Goal: Task Accomplishment & Management: Manage account settings

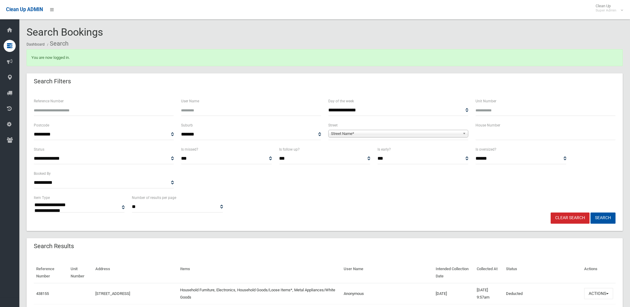
select select
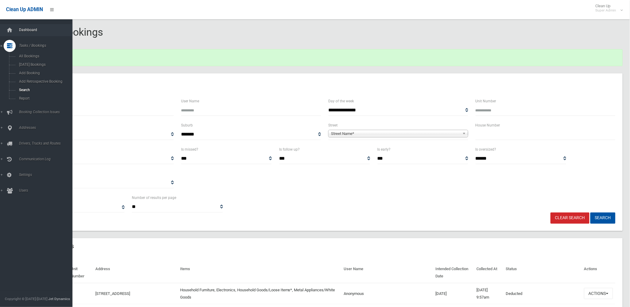
click at [29, 28] on span "Dashboard" at bounding box center [47, 30] width 60 height 4
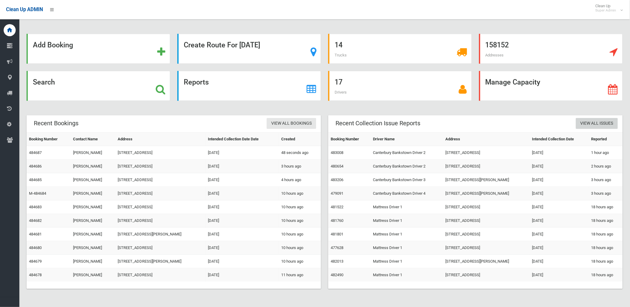
click at [593, 123] on link "View All Issues" at bounding box center [597, 123] width 42 height 11
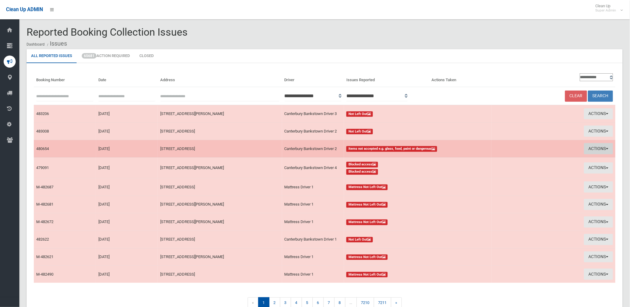
click at [596, 147] on button "Actions" at bounding box center [598, 148] width 29 height 11
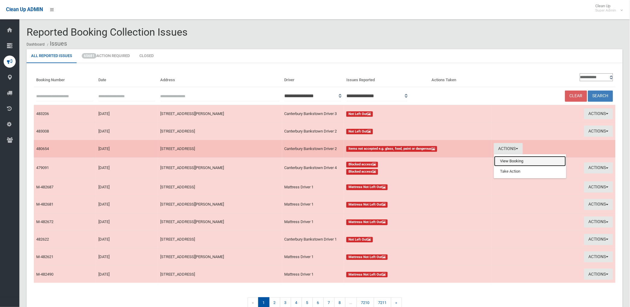
click at [517, 160] on link "View Booking" at bounding box center [530, 161] width 72 height 10
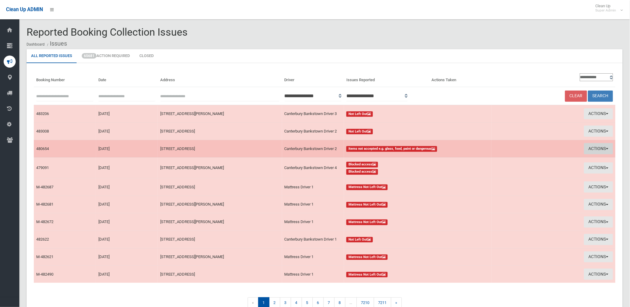
click at [592, 146] on button "Actions" at bounding box center [598, 148] width 29 height 11
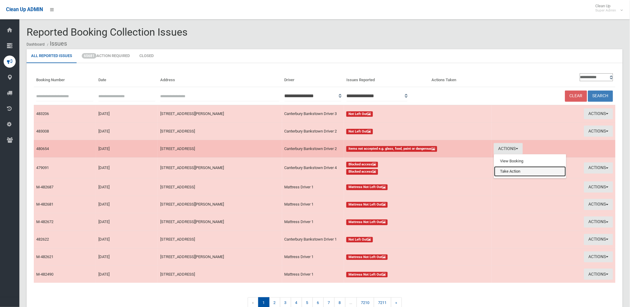
click at [516, 168] on link "Take Action" at bounding box center [530, 171] width 72 height 10
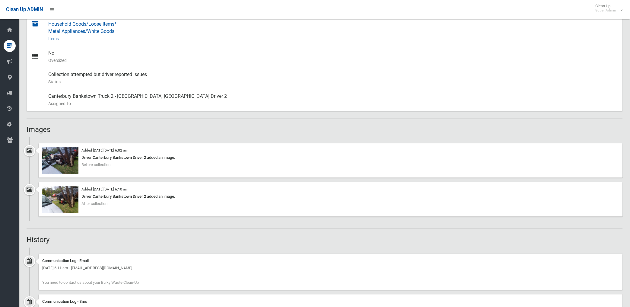
scroll to position [302, 0]
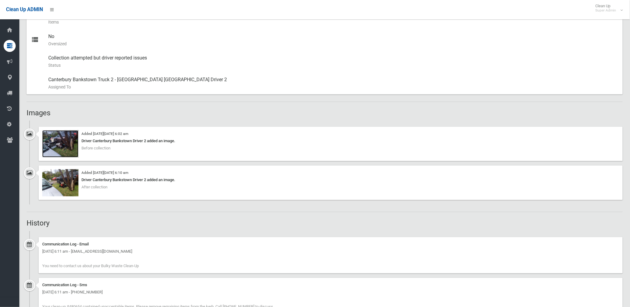
click at [65, 144] on img at bounding box center [60, 143] width 36 height 27
click at [68, 186] on img at bounding box center [60, 182] width 36 height 27
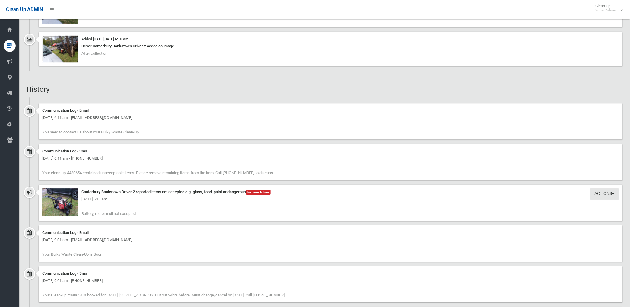
scroll to position [503, 0]
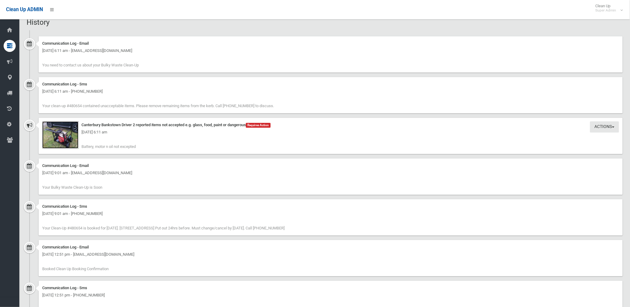
click at [73, 139] on img at bounding box center [60, 134] width 36 height 27
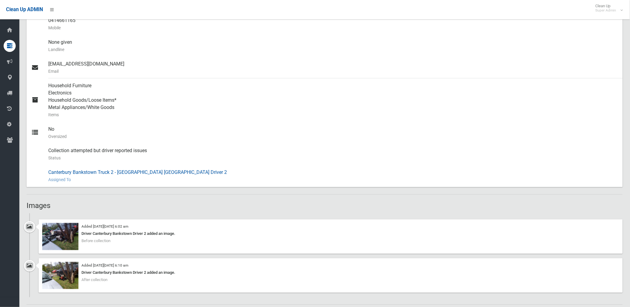
scroll to position [100, 0]
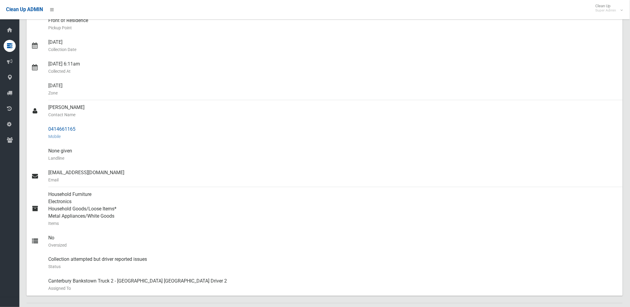
drag, startPoint x: 49, startPoint y: 127, endPoint x: 78, endPoint y: 128, distance: 29.0
click at [78, 128] on div "0414661165 Mobile" at bounding box center [333, 133] width 570 height 22
drag, startPoint x: 78, startPoint y: 128, endPoint x: 66, endPoint y: 129, distance: 11.2
copy div "0414661165"
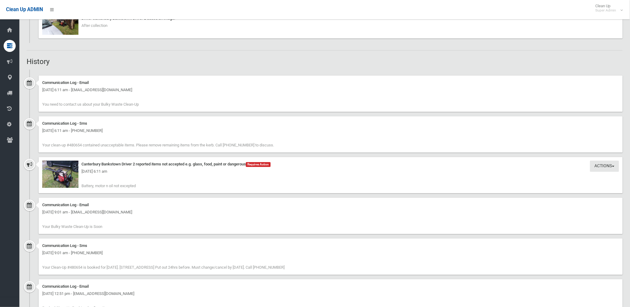
scroll to position [469, 0]
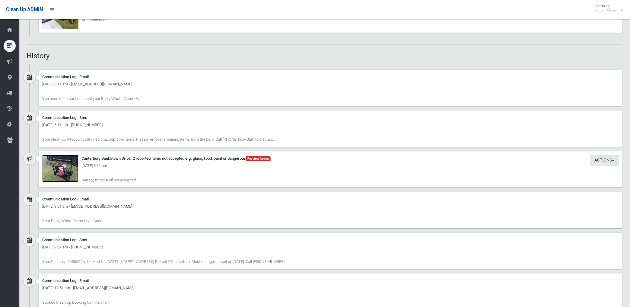
click at [67, 173] on img at bounding box center [60, 168] width 36 height 27
click at [73, 174] on img at bounding box center [60, 168] width 36 height 27
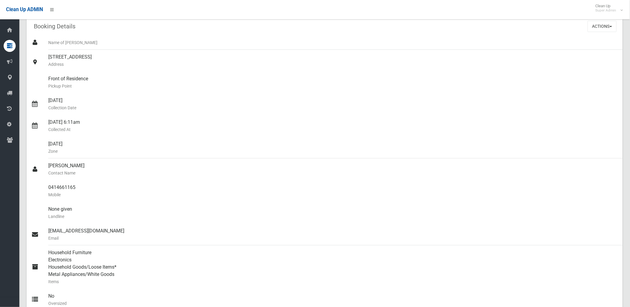
scroll to position [33, 0]
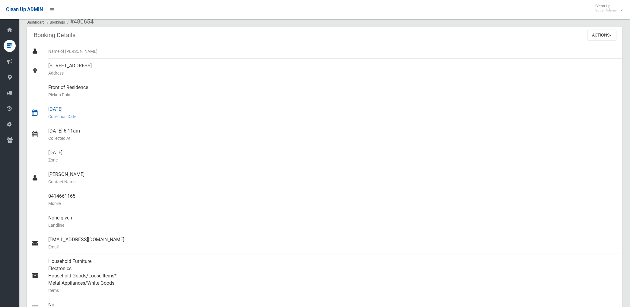
click at [283, 115] on small "Collection Date" at bounding box center [333, 116] width 570 height 7
click at [312, 118] on small "Collection Date" at bounding box center [333, 116] width 570 height 7
click at [593, 38] on button "Actions" at bounding box center [602, 35] width 29 height 11
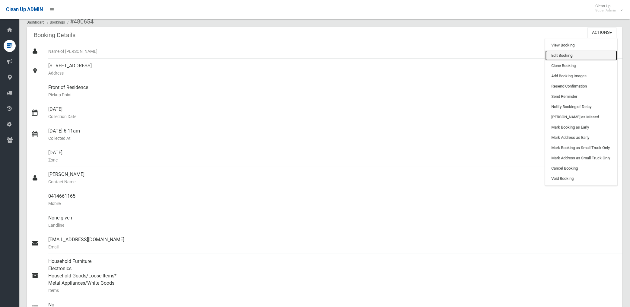
click at [560, 57] on link "Edit Booking" at bounding box center [581, 55] width 72 height 10
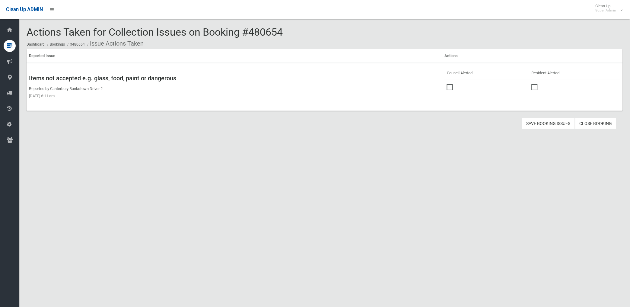
click at [448, 84] on span at bounding box center [451, 84] width 9 height 0
click at [547, 125] on button "Save Booking Issues" at bounding box center [548, 123] width 53 height 11
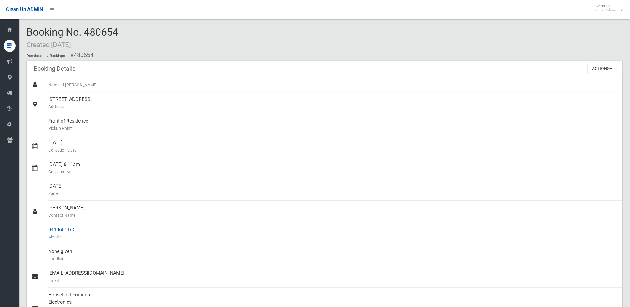
drag, startPoint x: 71, startPoint y: 54, endPoint x: 79, endPoint y: 227, distance: 173.9
copy section "480654 Booking Details Actions View Booking Edit Booking Clone Booking Add Book…"
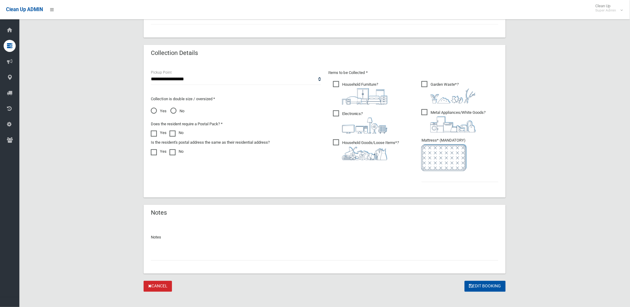
scroll to position [287, 0]
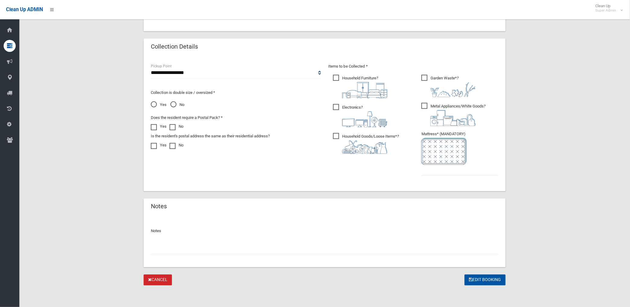
drag, startPoint x: 161, startPoint y: 249, endPoint x: 161, endPoint y: 241, distance: 8.2
click at [161, 249] on input "text" at bounding box center [324, 248] width 347 height 11
paste input "********"
type input "**********"
click at [446, 170] on input "text" at bounding box center [459, 170] width 77 height 11
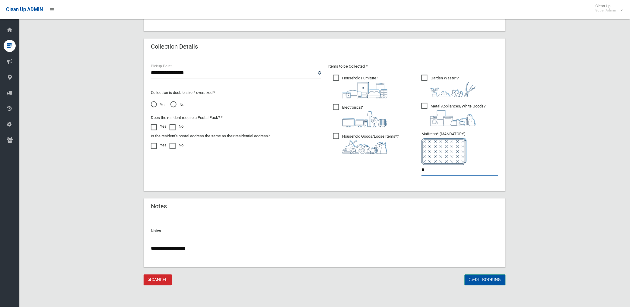
type input "*"
click at [484, 279] on button "Edit Booking" at bounding box center [485, 279] width 41 height 11
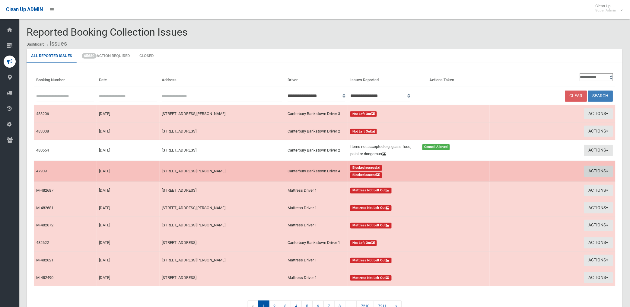
click at [592, 170] on button "Actions" at bounding box center [598, 171] width 29 height 11
click at [503, 194] on link "Take Action" at bounding box center [528, 194] width 72 height 10
click at [600, 168] on button "Actions" at bounding box center [598, 171] width 29 height 11
click at [510, 183] on link "View Booking" at bounding box center [528, 184] width 72 height 10
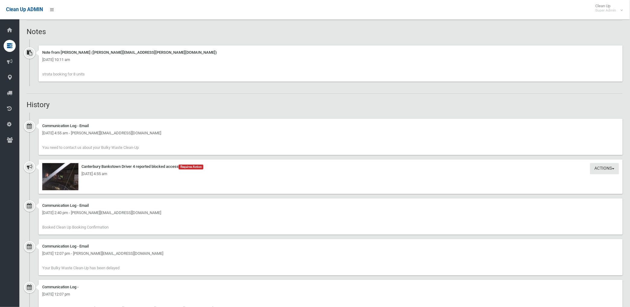
scroll to position [402, 0]
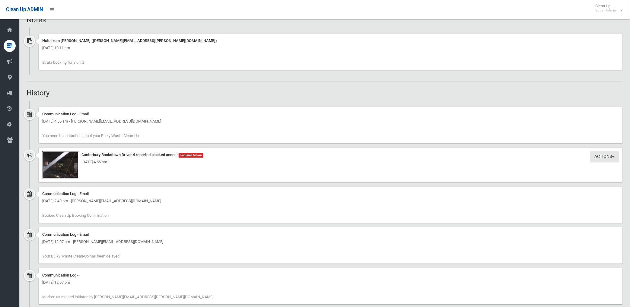
click at [69, 169] on img at bounding box center [60, 164] width 36 height 27
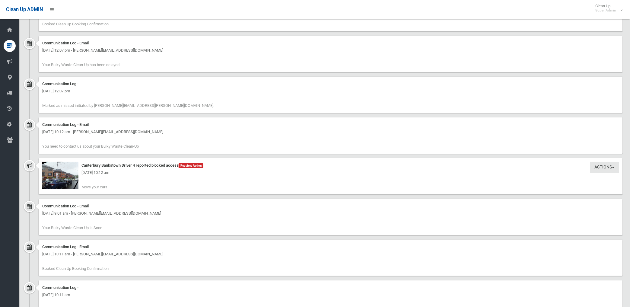
scroll to position [618, 0]
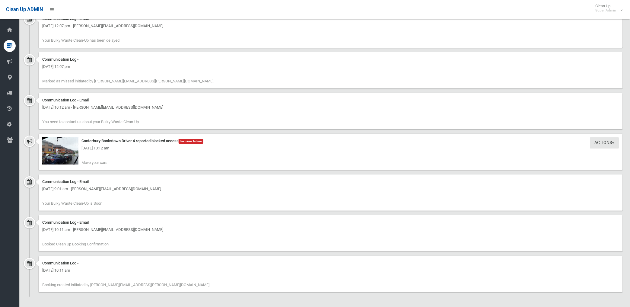
click at [59, 151] on div "[DATE] 10:12 am" at bounding box center [330, 147] width 577 height 7
click at [63, 158] on img at bounding box center [60, 150] width 36 height 27
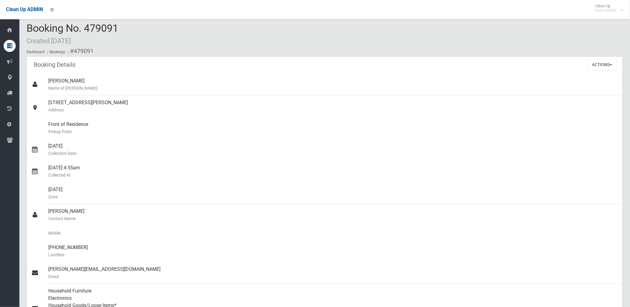
scroll to position [0, 0]
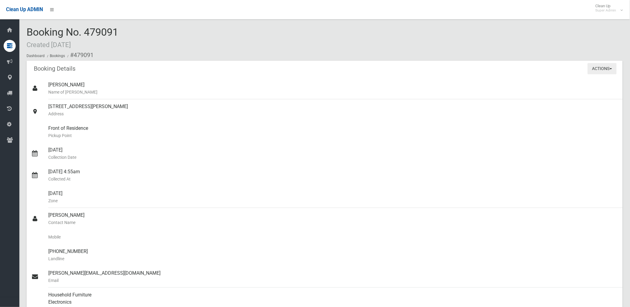
drag, startPoint x: 598, startPoint y: 67, endPoint x: 589, endPoint y: 82, distance: 17.0
click at [598, 67] on button "Actions" at bounding box center [602, 68] width 29 height 11
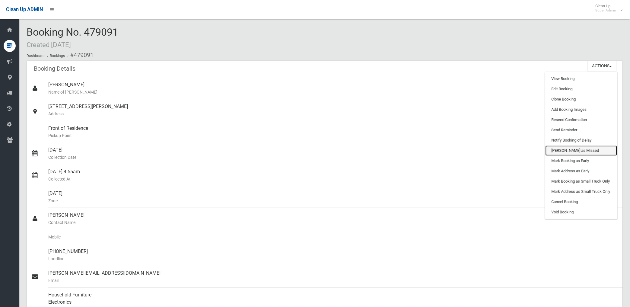
click at [565, 149] on link "[PERSON_NAME] as Missed" at bounding box center [581, 150] width 72 height 10
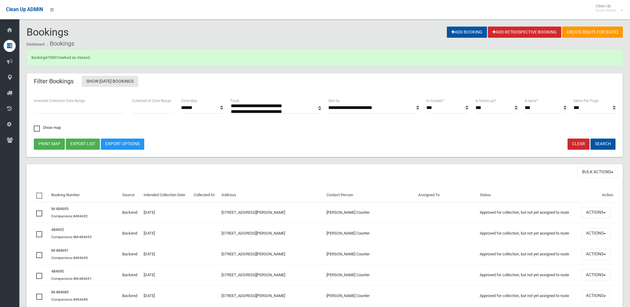
select select
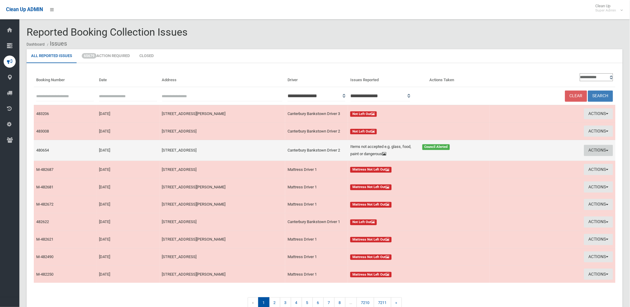
click at [596, 147] on button "Actions" at bounding box center [598, 150] width 29 height 11
click at [515, 173] on link "Edit Actions Taken" at bounding box center [528, 173] width 72 height 10
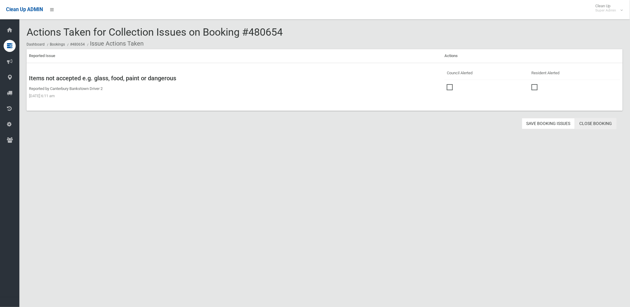
click at [590, 122] on link "Close Booking" at bounding box center [596, 123] width 42 height 11
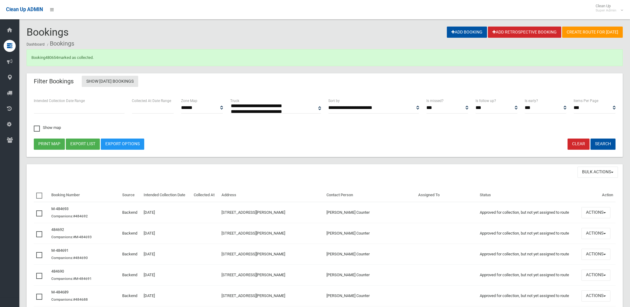
select select
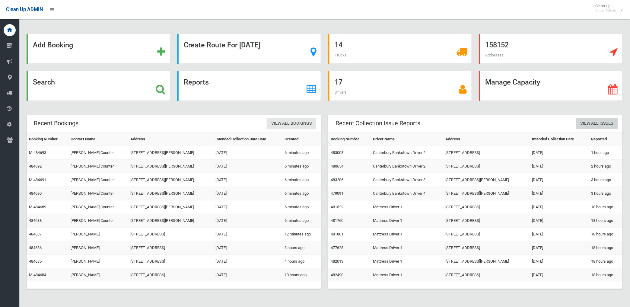
click at [584, 123] on link "View All Issues" at bounding box center [597, 123] width 42 height 11
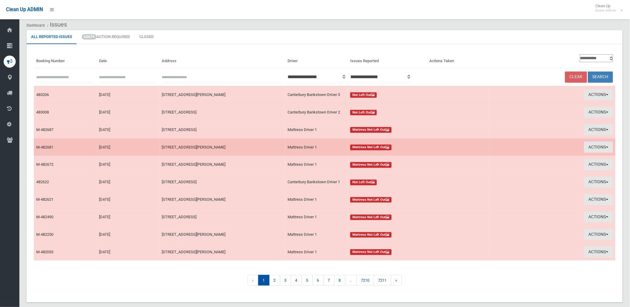
scroll to position [29, 0]
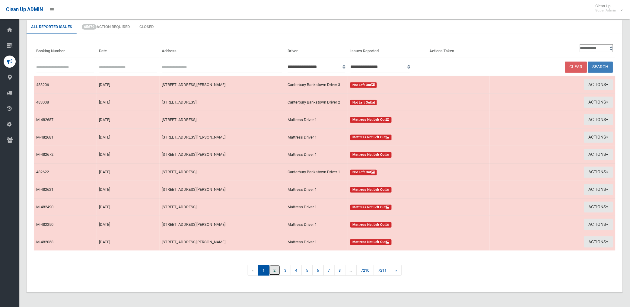
click at [273, 269] on link "2" at bounding box center [274, 270] width 11 height 11
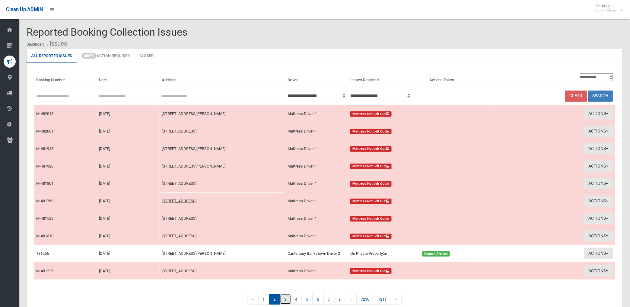
click at [284, 301] on link "3" at bounding box center [285, 299] width 11 height 11
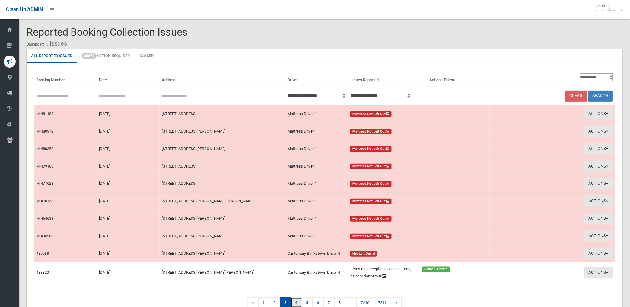
click at [296, 303] on link "4" at bounding box center [296, 302] width 11 height 11
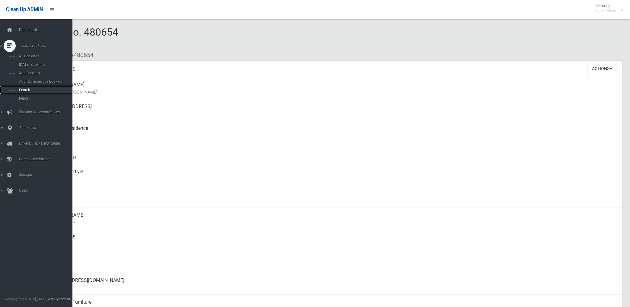
click at [24, 90] on span "Search" at bounding box center [44, 90] width 55 height 4
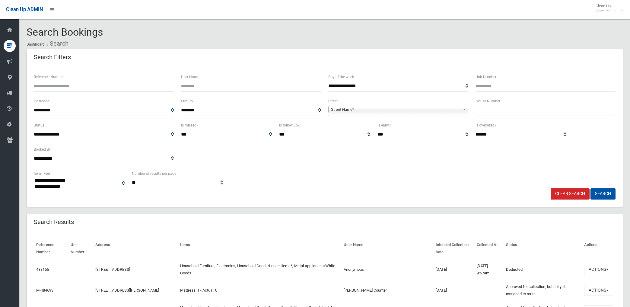
select select
click at [78, 87] on input "Reference Number" at bounding box center [104, 86] width 140 height 11
type input "******"
click at [590, 188] on button "Search" at bounding box center [602, 193] width 25 height 11
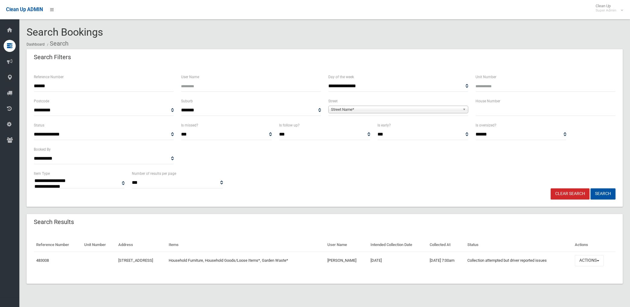
select select
click at [589, 260] on button "Actions" at bounding box center [589, 260] width 29 height 11
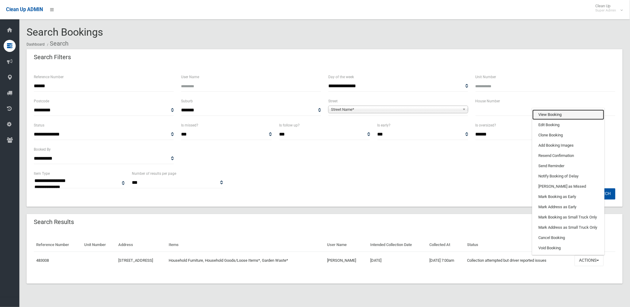
click at [560, 113] on link "View Booking" at bounding box center [568, 114] width 72 height 10
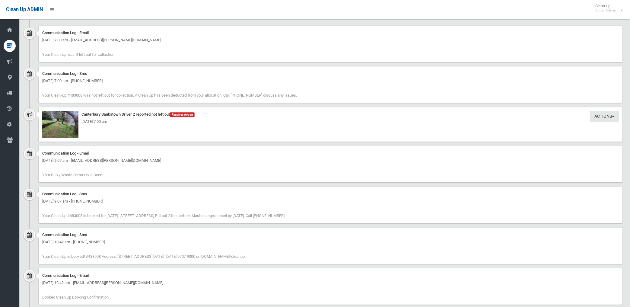
scroll to position [402, 0]
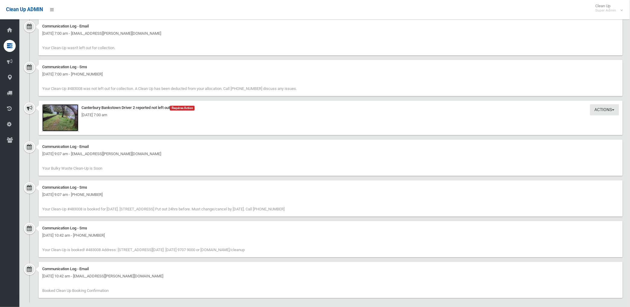
click at [68, 125] on img at bounding box center [60, 117] width 36 height 27
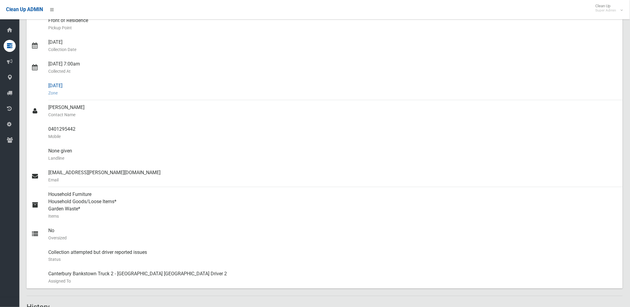
scroll to position [0, 0]
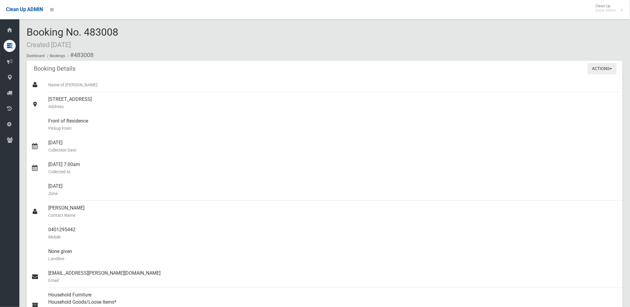
click at [600, 68] on button "Actions" at bounding box center [602, 68] width 29 height 11
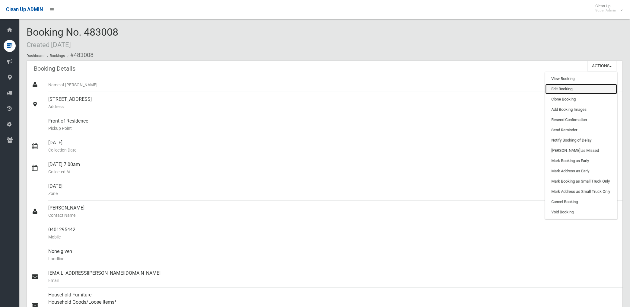
click at [563, 88] on link "Edit Booking" at bounding box center [581, 89] width 72 height 10
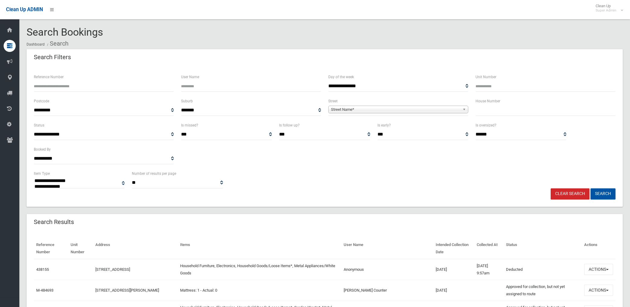
select select
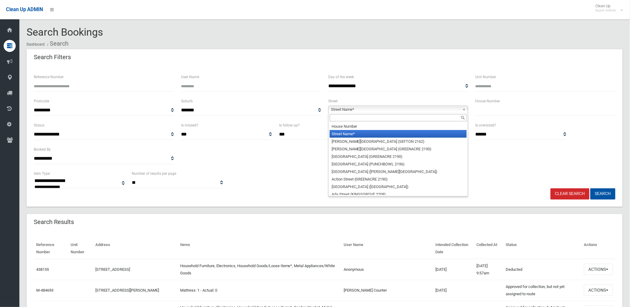
click at [351, 107] on span "Street Name*" at bounding box center [395, 109] width 129 height 7
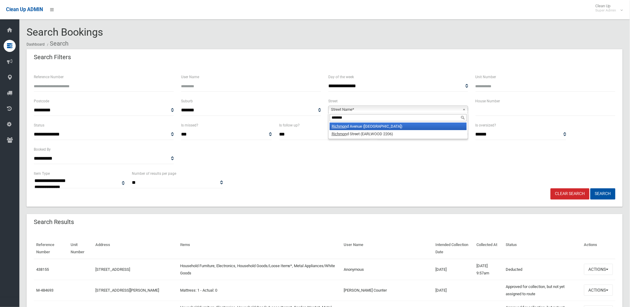
type input "********"
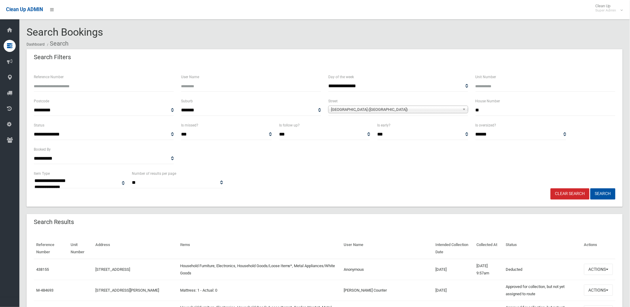
type input "**"
click at [590, 188] on button "Search" at bounding box center [602, 193] width 25 height 11
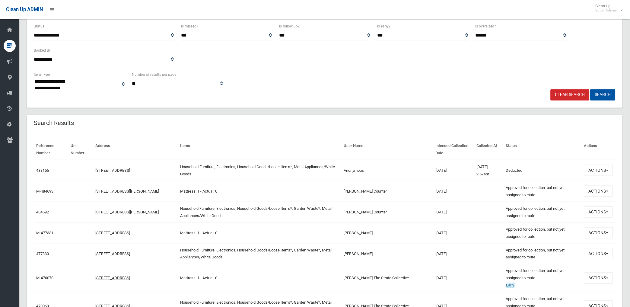
scroll to position [100, 0]
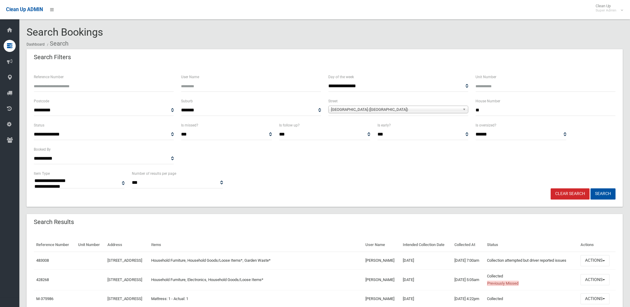
select select
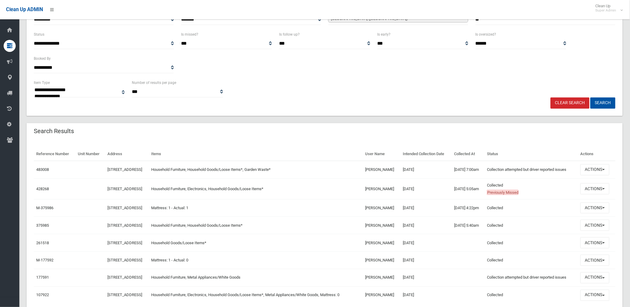
scroll to position [100, 0]
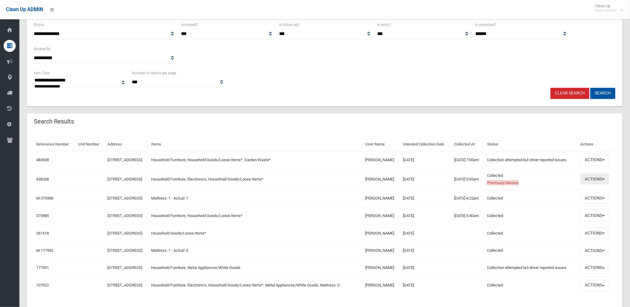
click at [599, 185] on button "Actions" at bounding box center [594, 178] width 29 height 11
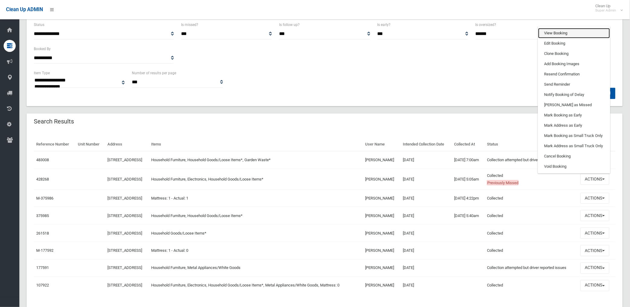
click at [553, 38] on link "View Booking" at bounding box center [574, 33] width 72 height 10
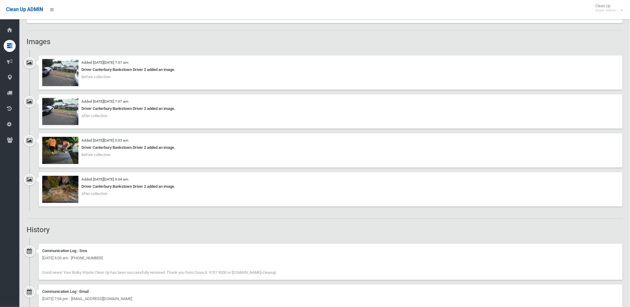
scroll to position [340, 0]
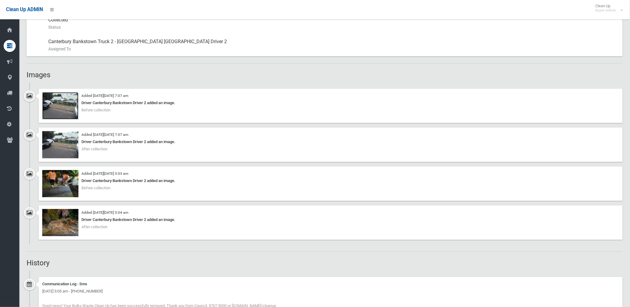
click at [64, 110] on img at bounding box center [60, 105] width 36 height 27
click at [63, 230] on img at bounding box center [60, 222] width 36 height 27
click at [71, 180] on img at bounding box center [60, 183] width 36 height 27
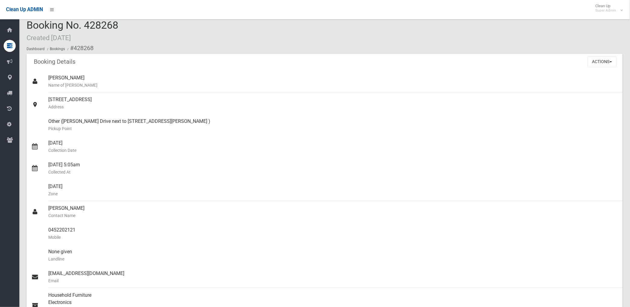
scroll to position [5, 0]
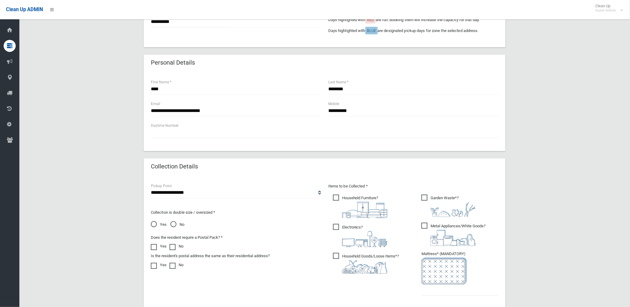
scroll to position [167, 0]
click at [208, 193] on select "**********" at bounding box center [236, 192] width 170 height 11
select select "*"
click at [151, 187] on select "**********" at bounding box center [236, 192] width 170 height 11
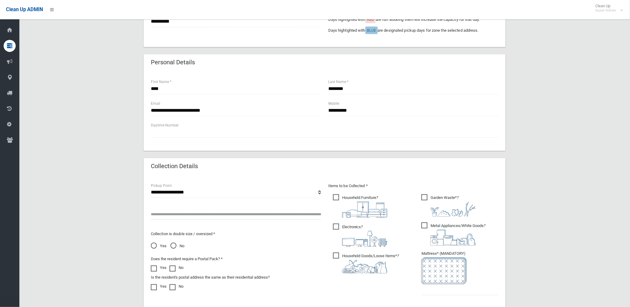
click at [185, 214] on input "text" at bounding box center [236, 214] width 170 height 11
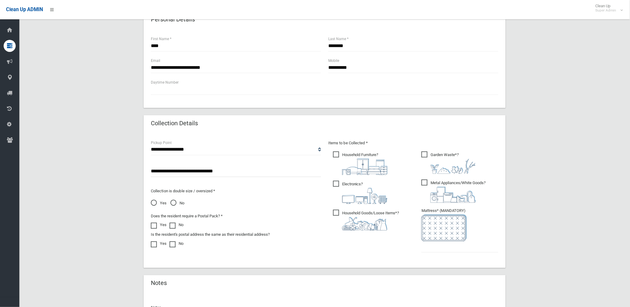
scroll to position [234, 0]
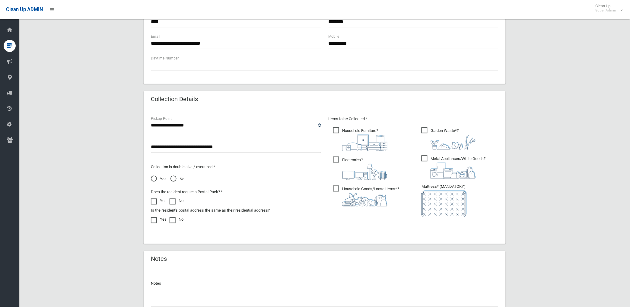
type input "**********"
click at [441, 222] on input "text" at bounding box center [459, 222] width 77 height 11
type input "*"
click at [151, 145] on input "**********" at bounding box center [236, 147] width 170 height 11
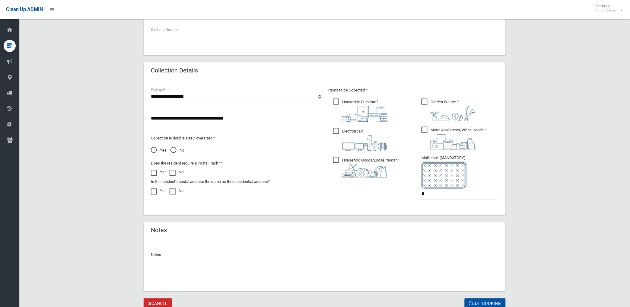
scroll to position [287, 0]
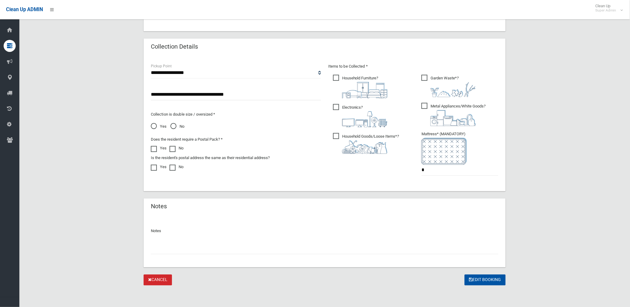
type input "**********"
click at [224, 248] on input "text" at bounding box center [324, 248] width 347 height 11
type input "**********"
click at [484, 278] on button "Edit Booking" at bounding box center [485, 279] width 41 height 11
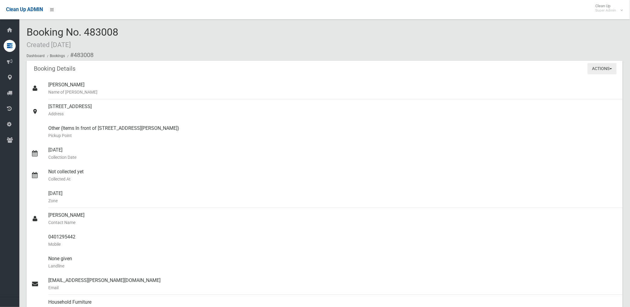
click at [593, 69] on button "Actions" at bounding box center [602, 68] width 29 height 11
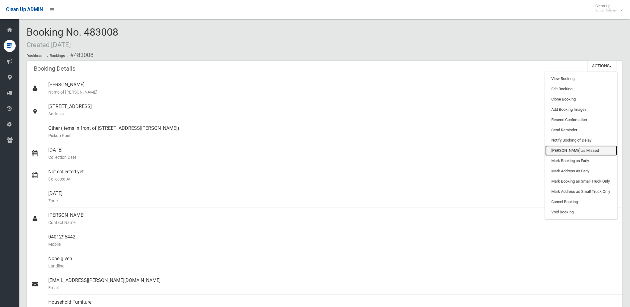
click at [569, 151] on link "[PERSON_NAME] as Missed" at bounding box center [581, 150] width 72 height 10
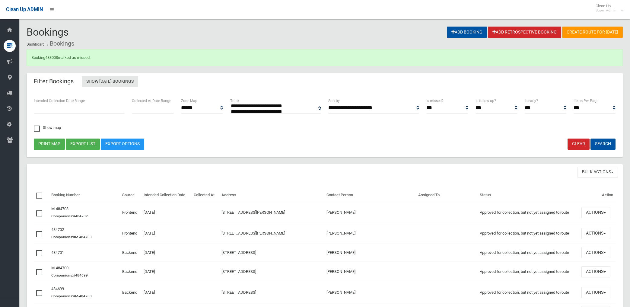
select select
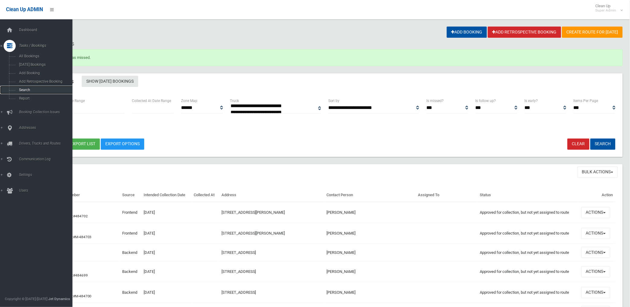
click at [23, 90] on span "Search" at bounding box center [44, 90] width 55 height 4
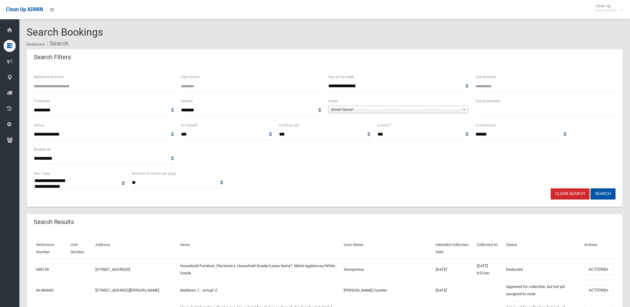
select select
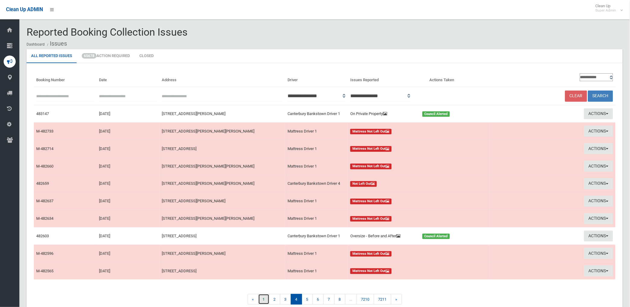
click at [262, 300] on link "1" at bounding box center [263, 299] width 11 height 11
